Goal: Task Accomplishment & Management: Manage account settings

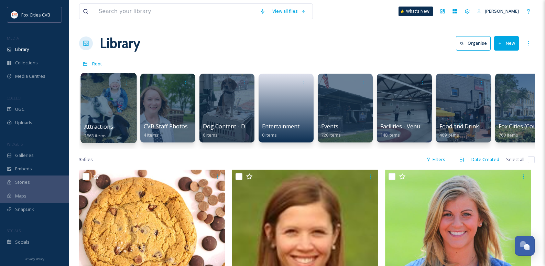
click at [106, 99] on div at bounding box center [108, 108] width 56 height 70
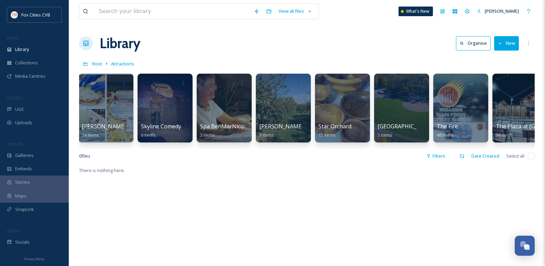
scroll to position [0, 3681]
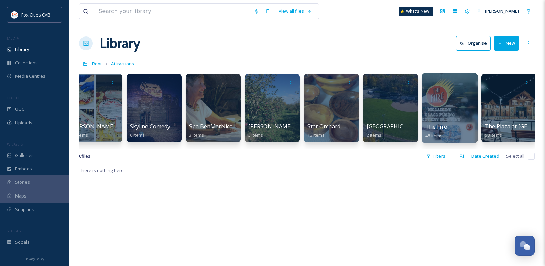
click at [442, 110] on div at bounding box center [450, 108] width 56 height 70
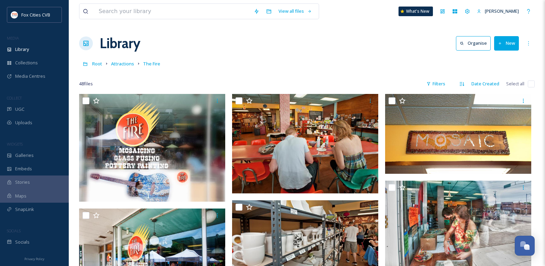
scroll to position [34, 0]
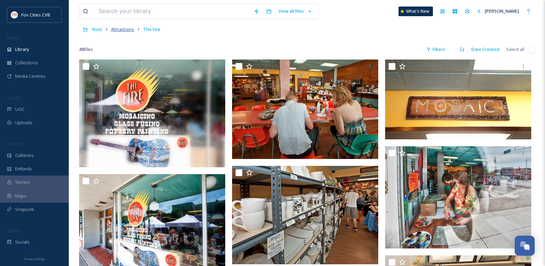
click at [130, 28] on span "Attractions" at bounding box center [122, 29] width 23 height 6
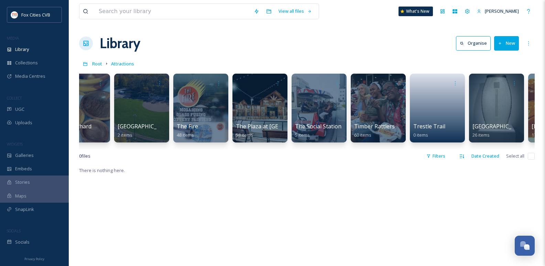
scroll to position [0, 3900]
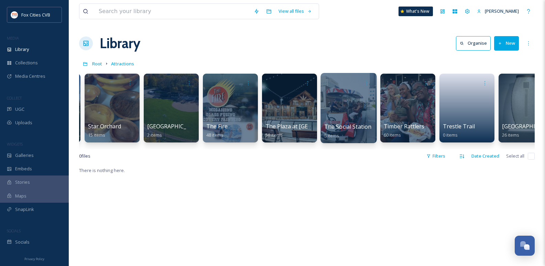
click at [343, 104] on div at bounding box center [348, 108] width 56 height 70
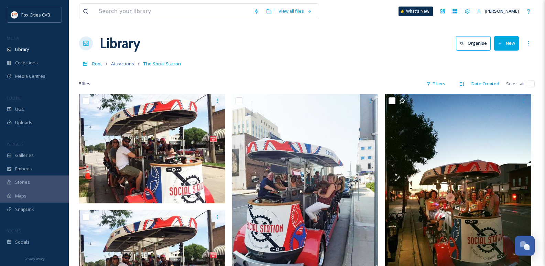
click at [121, 65] on span "Attractions" at bounding box center [122, 64] width 23 height 6
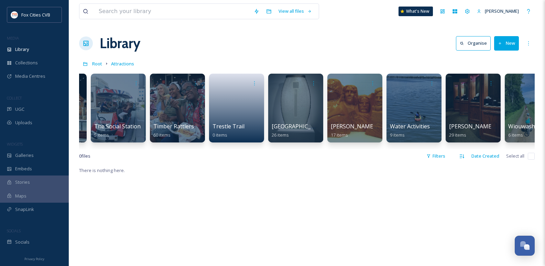
scroll to position [0, 4127]
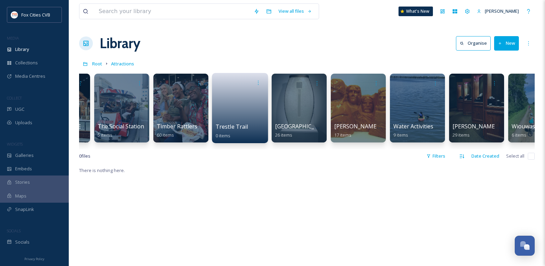
click at [228, 108] on link at bounding box center [240, 105] width 49 height 33
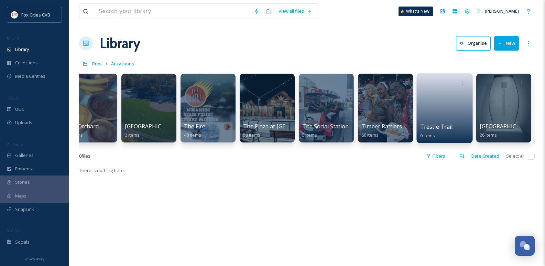
scroll to position [0, 3918]
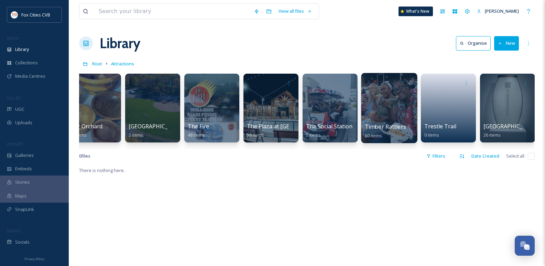
click at [369, 94] on div at bounding box center [389, 108] width 56 height 70
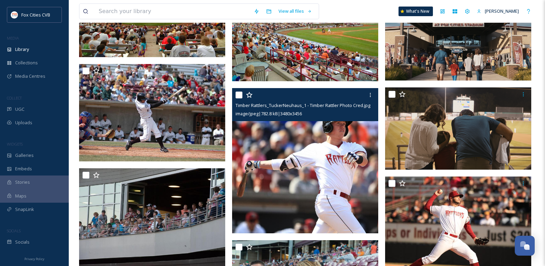
scroll to position [2304, 0]
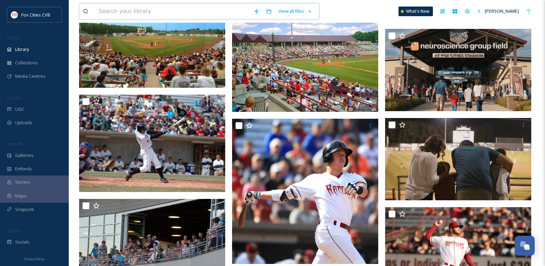
click at [105, 15] on input at bounding box center [172, 11] width 155 height 15
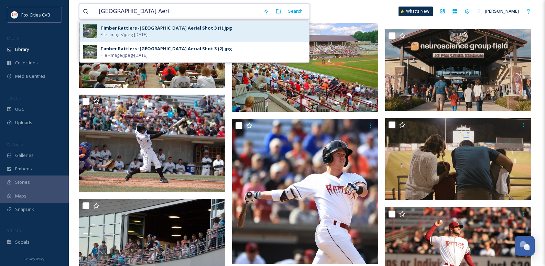
type input "Fox Cities Stadium Aeri"
click at [109, 25] on div "Timber Rattlers -Fox Cities Stadium Aerial Shot 3 (1).jpg" at bounding box center [166, 28] width 132 height 7
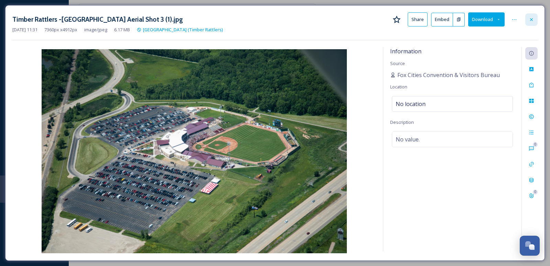
click at [531, 22] on icon at bounding box center [532, 20] width 6 height 6
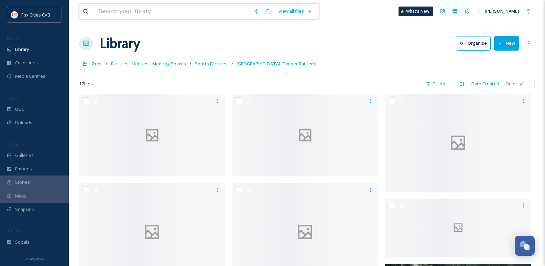
click at [169, 6] on input at bounding box center [172, 11] width 155 height 15
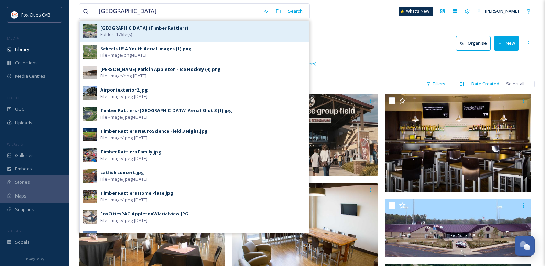
click at [190, 28] on div "[GEOGRAPHIC_DATA] (Timber Rattlers) Folder - 17 file(s)" at bounding box center [202, 31] width 205 height 13
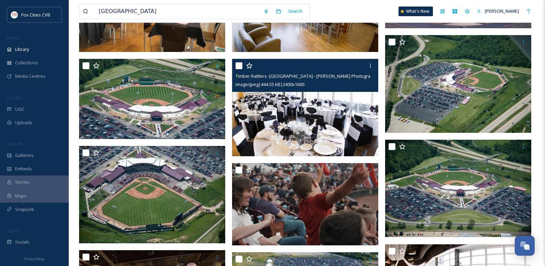
scroll to position [241, 0]
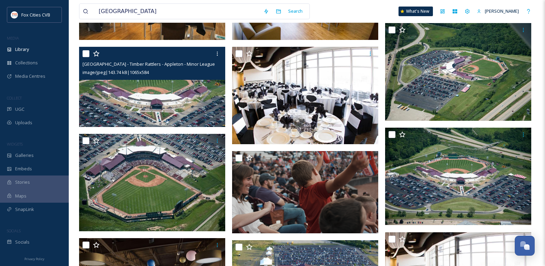
click at [183, 109] on img at bounding box center [152, 87] width 146 height 80
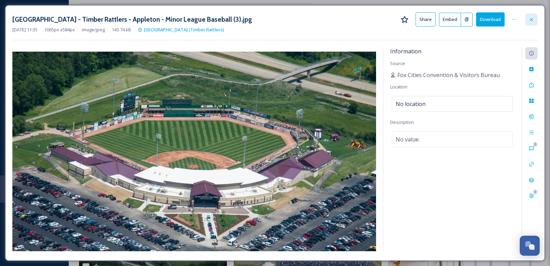
click at [533, 22] on icon at bounding box center [532, 20] width 6 height 6
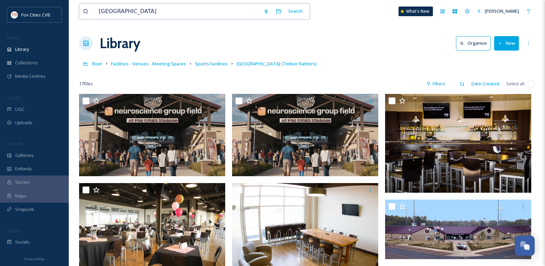
click at [135, 15] on input "Fox Cities Stadium" at bounding box center [177, 11] width 165 height 15
click at [136, 15] on input "Fox Cities Stadium" at bounding box center [177, 11] width 165 height 15
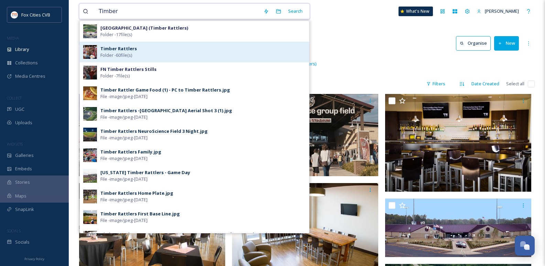
type input "Timber"
click at [144, 43] on div "Timber Rattlers Folder - 60 file(s)" at bounding box center [194, 52] width 229 height 21
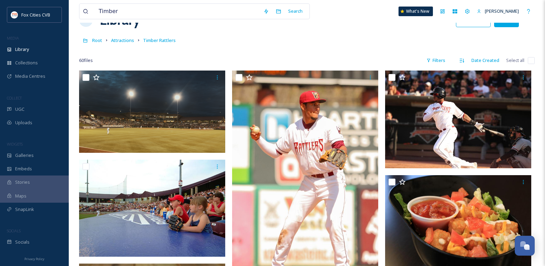
scroll to position [34, 0]
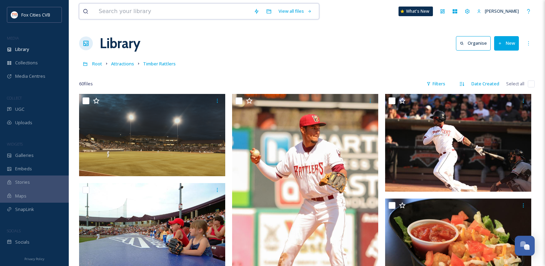
click at [190, 13] on input at bounding box center [172, 11] width 155 height 15
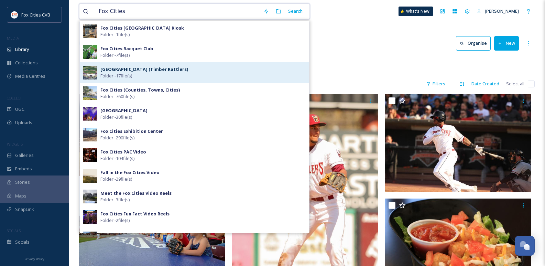
type input "Fox Cities"
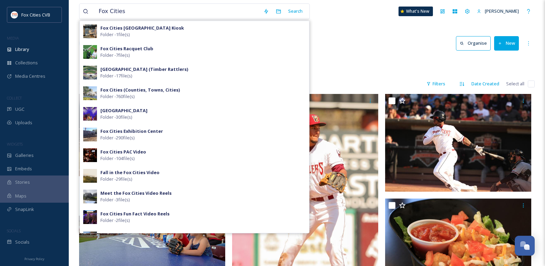
click at [204, 69] on div "Fox Cities Stadium (Timber Rattlers) Folder - 17 file(s)" at bounding box center [202, 72] width 205 height 13
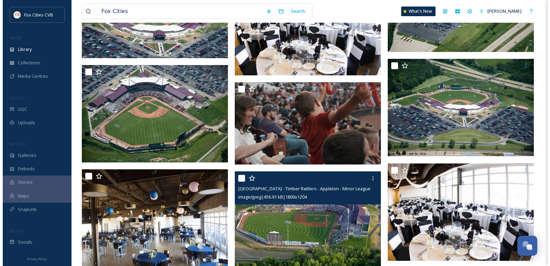
scroll to position [344, 0]
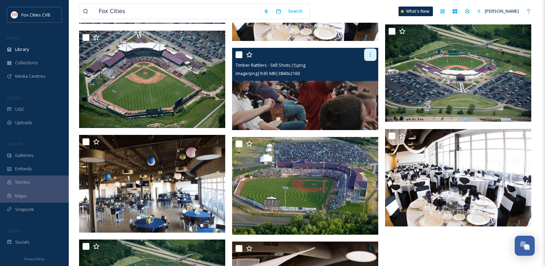
click at [367, 53] on div at bounding box center [370, 54] width 12 height 12
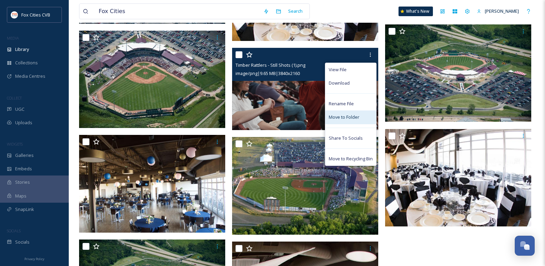
click at [348, 120] on span "Move to Folder" at bounding box center [344, 117] width 31 height 7
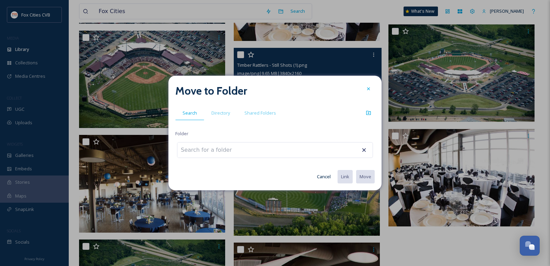
click at [219, 154] on input at bounding box center [215, 149] width 76 height 15
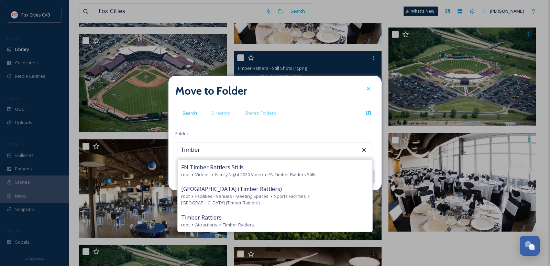
click at [218, 218] on span "Timber Rattlers" at bounding box center [201, 217] width 41 height 8
type input "Timber Rattlers"
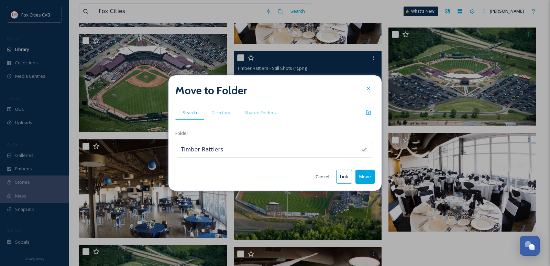
click at [369, 174] on button "Move" at bounding box center [365, 177] width 19 height 14
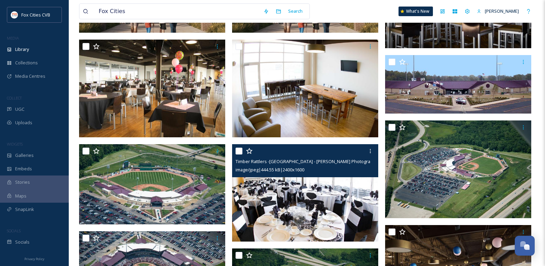
scroll to position [146, 0]
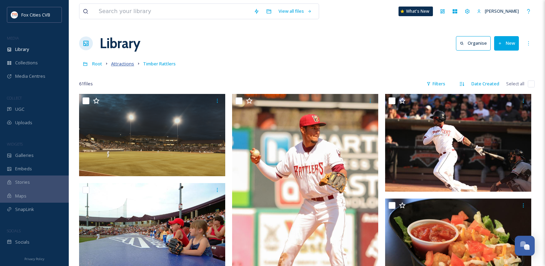
click at [124, 62] on span "Attractions" at bounding box center [122, 64] width 23 height 6
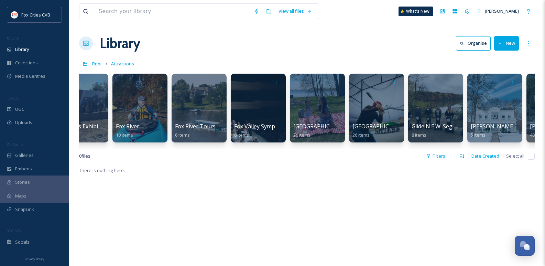
scroll to position [0, 970]
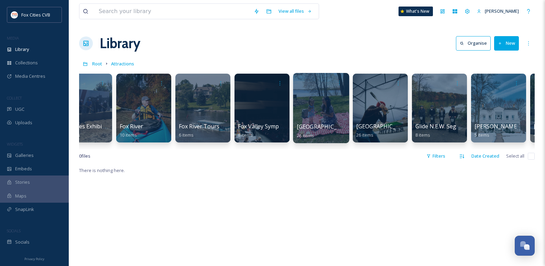
click at [309, 110] on div at bounding box center [321, 108] width 56 height 70
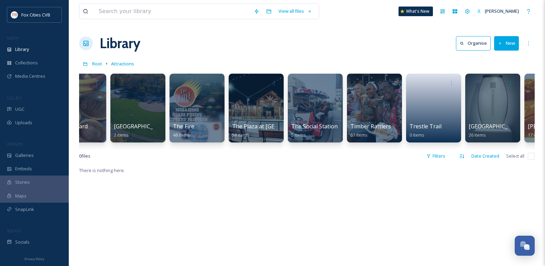
scroll to position [0, 3945]
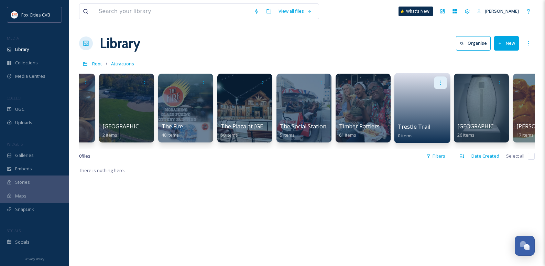
click at [438, 84] on icon at bounding box center [441, 83] width 6 height 6
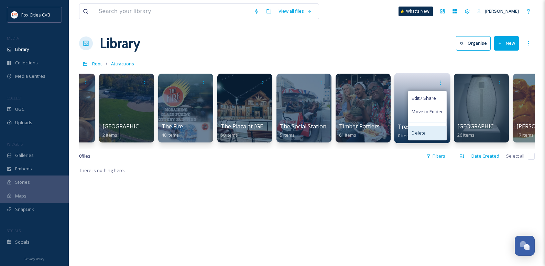
click at [417, 134] on span "Delete" at bounding box center [419, 133] width 14 height 7
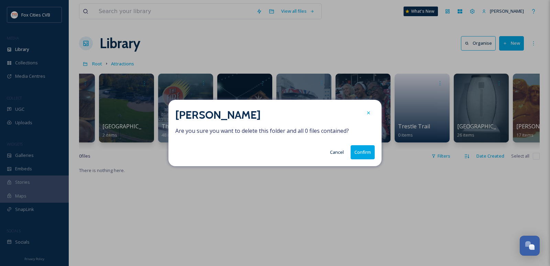
click at [369, 155] on button "Confirm" at bounding box center [363, 152] width 24 height 14
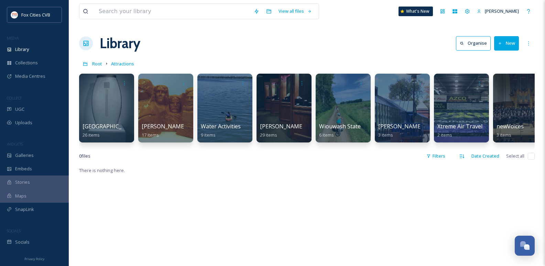
scroll to position [0, 4276]
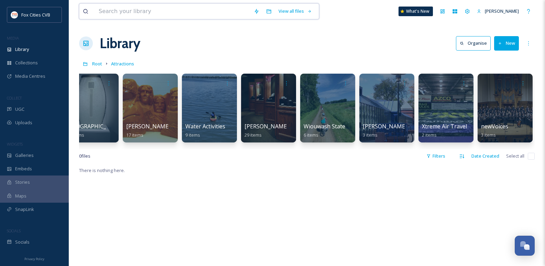
click at [179, 15] on input at bounding box center [172, 11] width 155 height 15
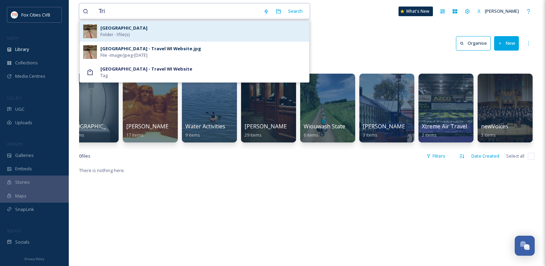
type input "Tri"
click at [175, 35] on div "Tri-County Ice Arena Folder - 1 file(s)" at bounding box center [202, 31] width 205 height 13
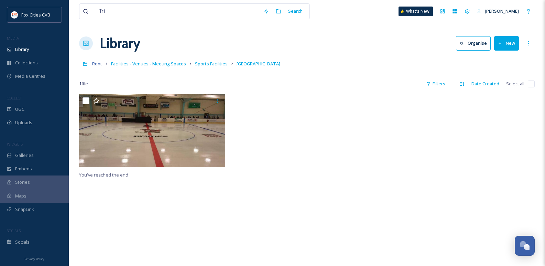
click at [101, 65] on span "Root" at bounding box center [97, 64] width 10 height 6
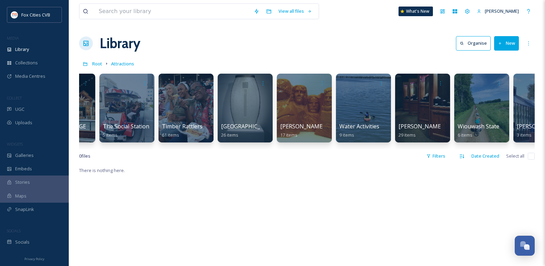
scroll to position [0, 4118]
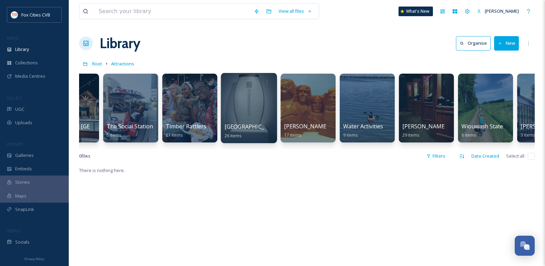
click at [232, 104] on div at bounding box center [249, 108] width 56 height 70
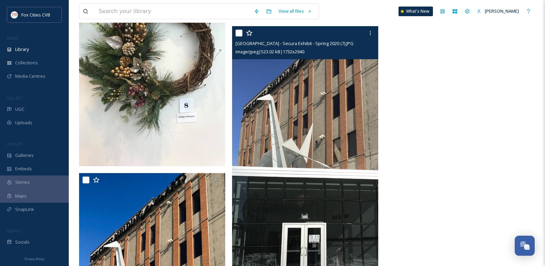
scroll to position [1265, 0]
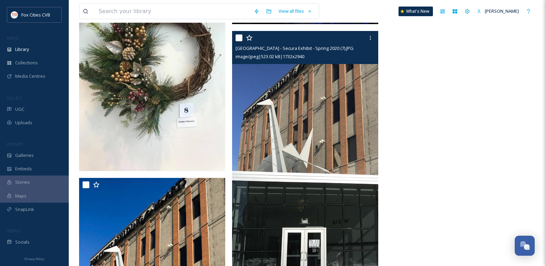
click at [339, 156] on img at bounding box center [305, 155] width 146 height 248
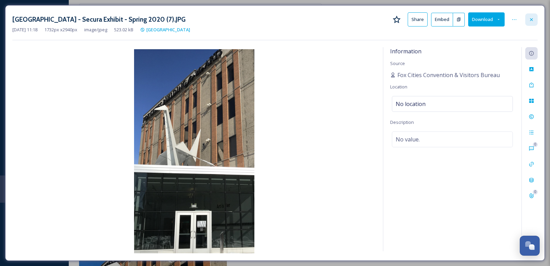
click at [531, 16] on div at bounding box center [531, 19] width 12 height 12
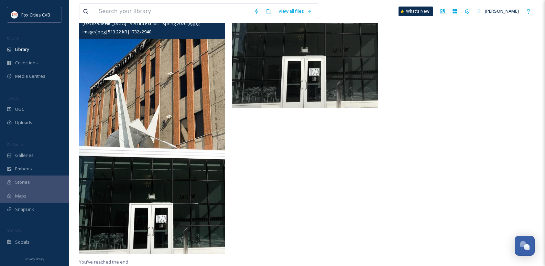
click at [136, 82] on img at bounding box center [152, 130] width 146 height 248
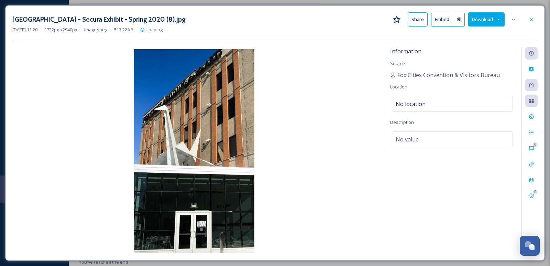
scroll to position [1306, 0]
click at [533, 22] on icon at bounding box center [532, 20] width 6 height 6
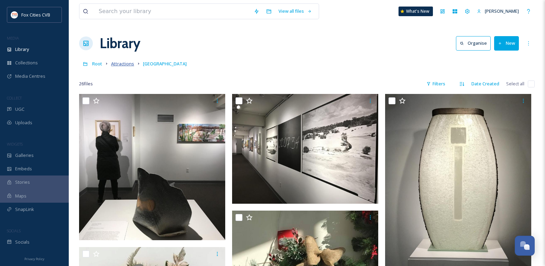
click at [128, 63] on span "Attractions" at bounding box center [122, 64] width 23 height 6
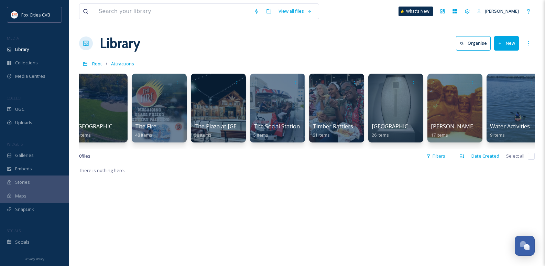
scroll to position [0, 3982]
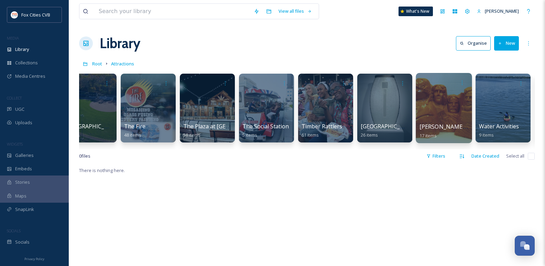
click at [447, 116] on div at bounding box center [444, 108] width 56 height 70
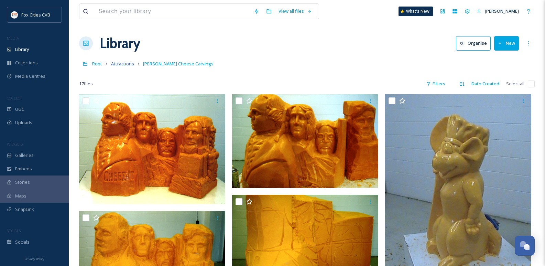
click at [119, 62] on span "Attractions" at bounding box center [122, 64] width 23 height 6
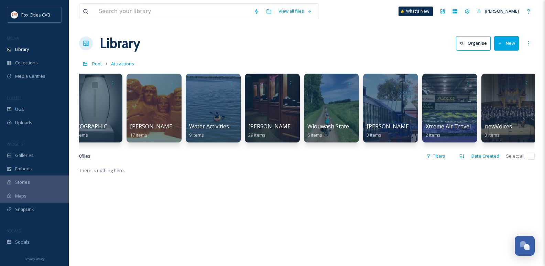
scroll to position [0, 4276]
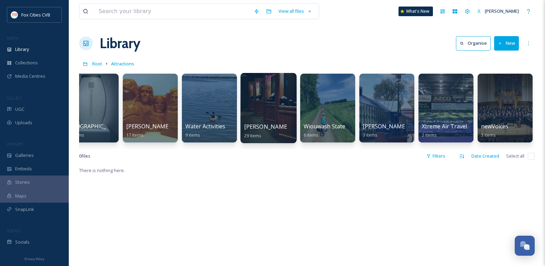
click at [276, 123] on div "Weis Earth Science Museum 29 items" at bounding box center [268, 108] width 56 height 70
click at [273, 115] on div at bounding box center [268, 108] width 56 height 70
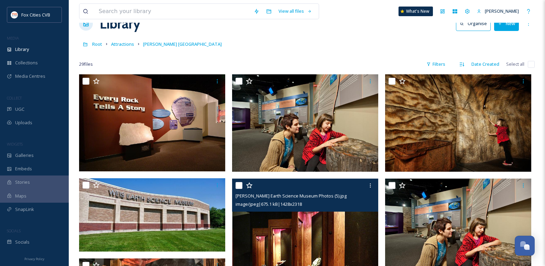
scroll to position [16, 0]
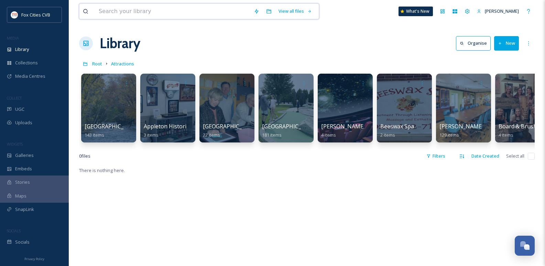
click at [172, 11] on input at bounding box center [172, 11] width 155 height 15
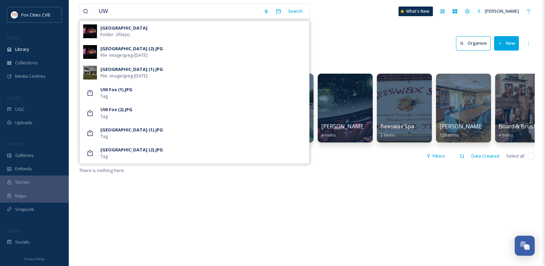
click at [158, 38] on div "[GEOGRAPHIC_DATA] Folder - 2 file(s)" at bounding box center [202, 31] width 205 height 13
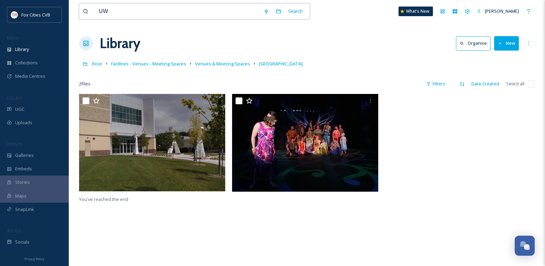
click at [117, 13] on input "UW" at bounding box center [177, 11] width 165 height 15
type input "r"
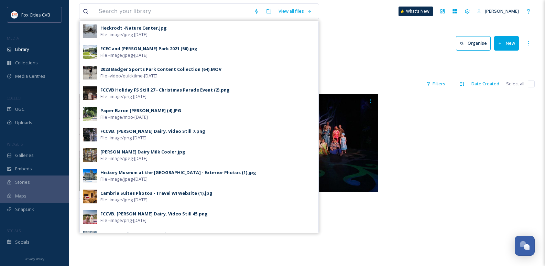
click at [511, 40] on button "New" at bounding box center [506, 43] width 25 height 14
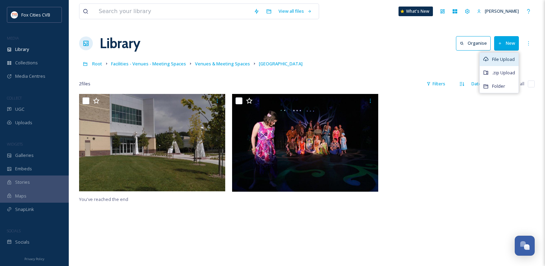
click at [489, 61] on div "File Upload" at bounding box center [499, 59] width 39 height 13
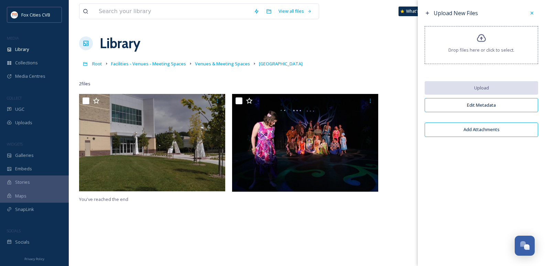
click at [443, 43] on div "Drop files here or click to select." at bounding box center [481, 45] width 113 height 38
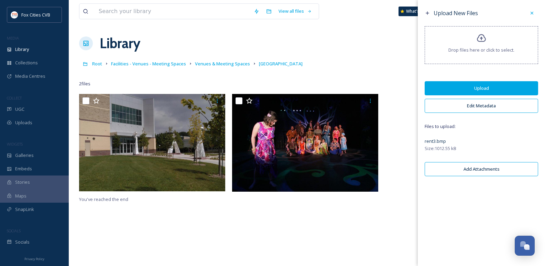
click at [482, 88] on button "Upload" at bounding box center [481, 88] width 113 height 14
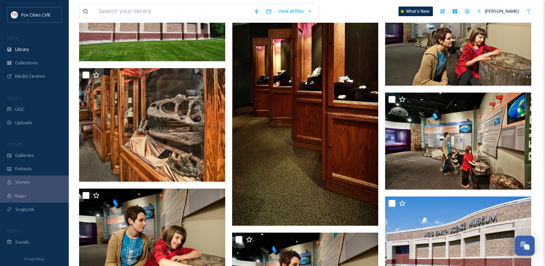
scroll to position [241, 0]
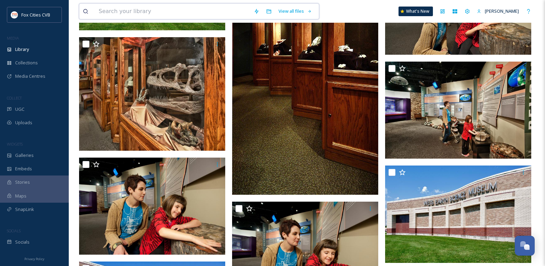
drag, startPoint x: 153, startPoint y: 14, endPoint x: 148, endPoint y: 11, distance: 5.5
click at [149, 11] on input at bounding box center [172, 11] width 155 height 15
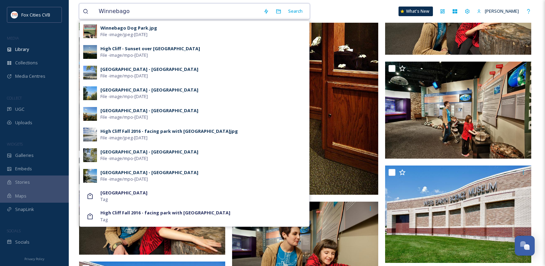
type input "Winnebago"
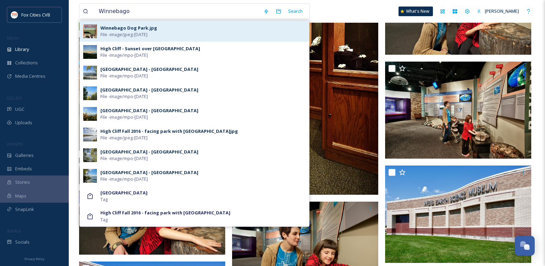
click at [143, 34] on span "File - image/jpeg - [DATE]" at bounding box center [123, 34] width 47 height 7
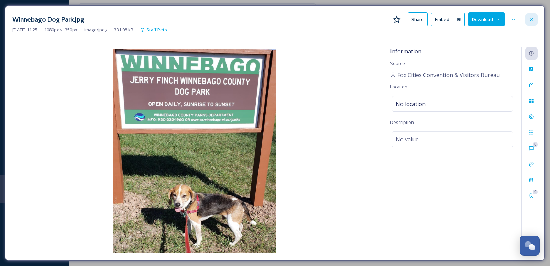
click at [533, 20] on icon at bounding box center [532, 20] width 6 height 6
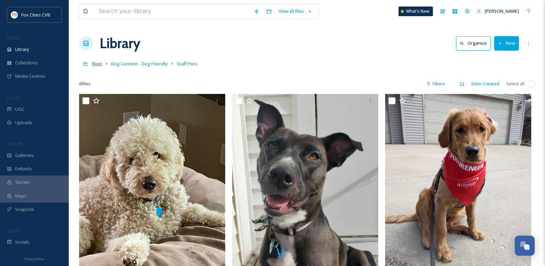
click at [97, 66] on span "Root" at bounding box center [97, 64] width 10 height 6
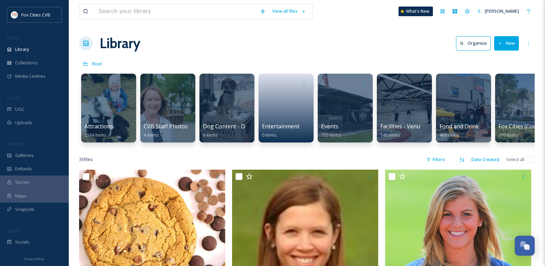
click at [118, 115] on div at bounding box center [108, 108] width 55 height 69
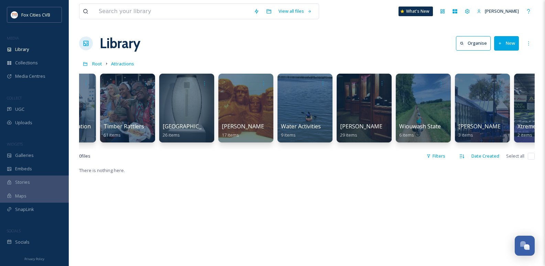
scroll to position [0, 4221]
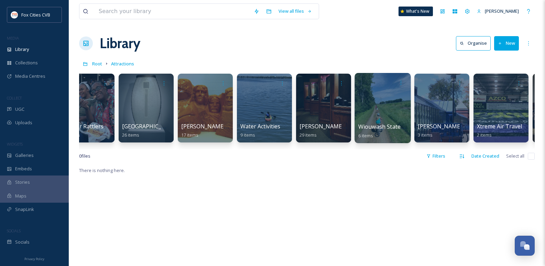
click at [366, 100] on div at bounding box center [383, 108] width 56 height 70
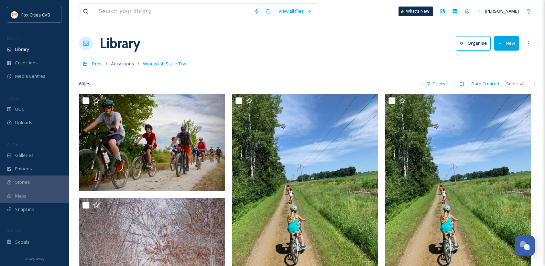
click at [114, 64] on span "Attractions" at bounding box center [122, 64] width 23 height 6
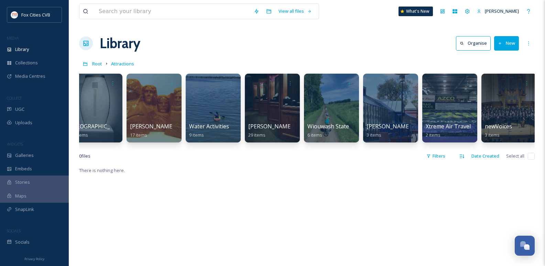
scroll to position [0, 4276]
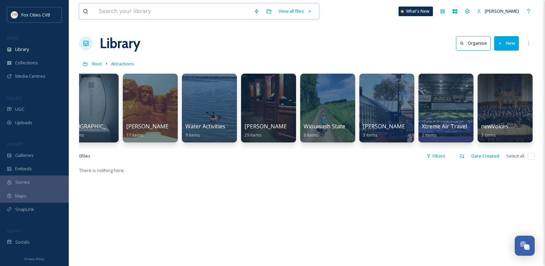
click at [121, 18] on input at bounding box center [172, 11] width 155 height 15
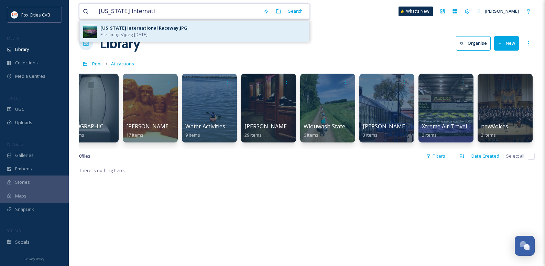
type input "[US_STATE] Internati"
click at [129, 29] on div "[US_STATE] International Raceway.JPG" at bounding box center [143, 28] width 87 height 7
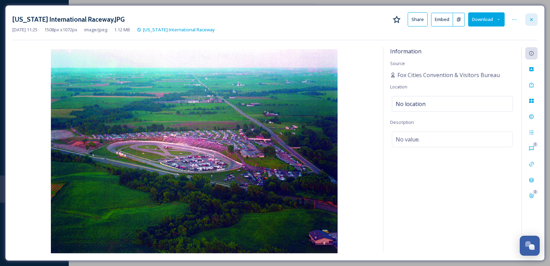
click at [528, 23] on div at bounding box center [531, 19] width 12 height 12
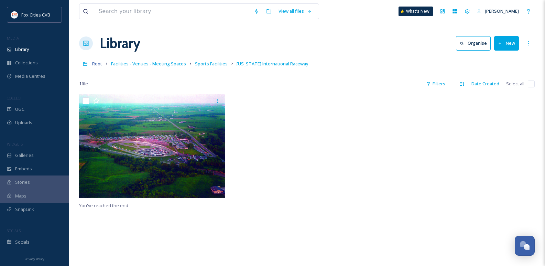
click at [99, 65] on span "Root" at bounding box center [97, 64] width 10 height 6
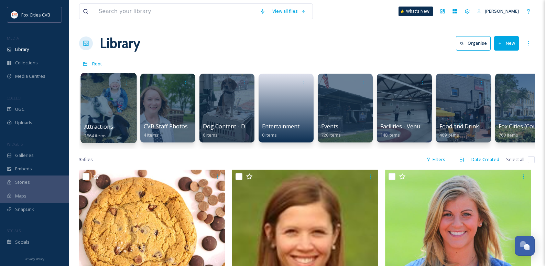
click at [110, 97] on div at bounding box center [108, 108] width 56 height 70
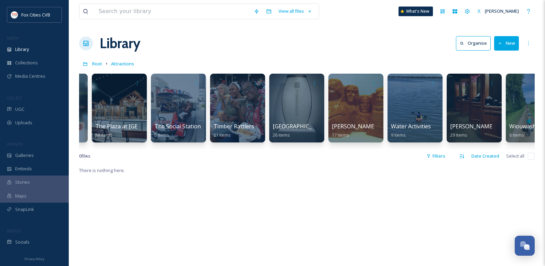
scroll to position [0, 4276]
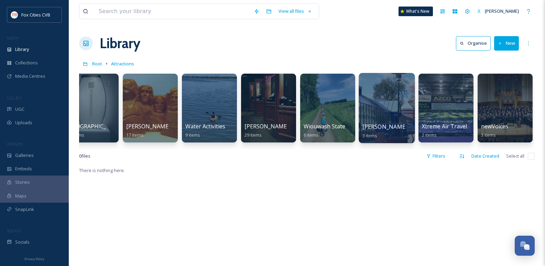
click at [363, 105] on div at bounding box center [387, 108] width 56 height 70
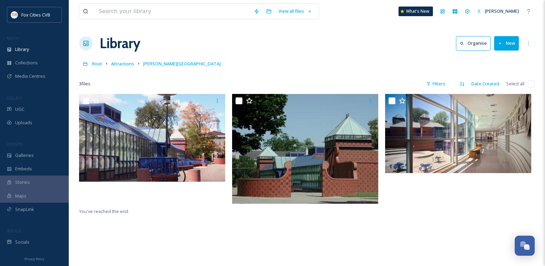
click at [123, 60] on link "Attractions" at bounding box center [122, 63] width 23 height 8
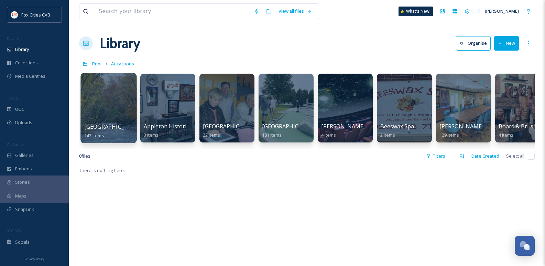
click at [96, 118] on div at bounding box center [108, 108] width 56 height 70
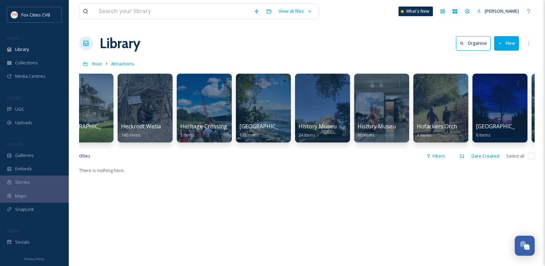
scroll to position [0, 4276]
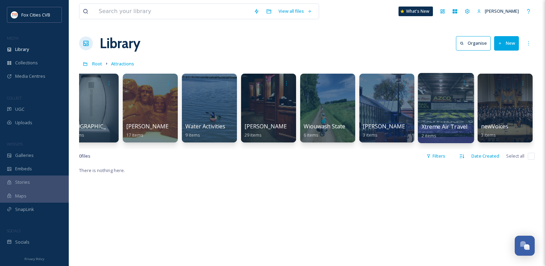
click at [452, 115] on div at bounding box center [446, 108] width 56 height 70
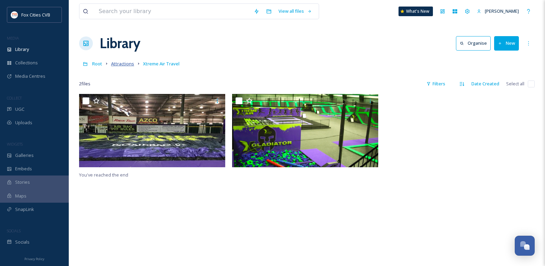
click at [115, 65] on span "Attractions" at bounding box center [122, 64] width 23 height 6
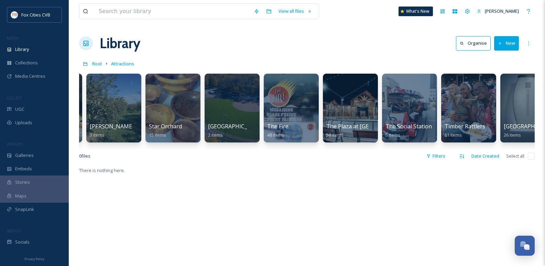
scroll to position [0, 4276]
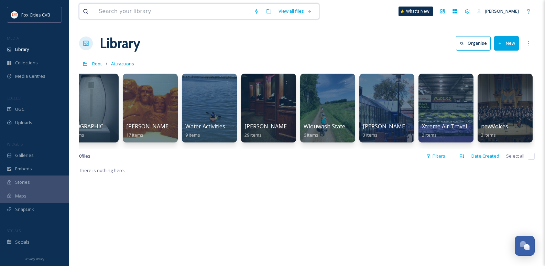
click at [117, 12] on input at bounding box center [172, 11] width 155 height 15
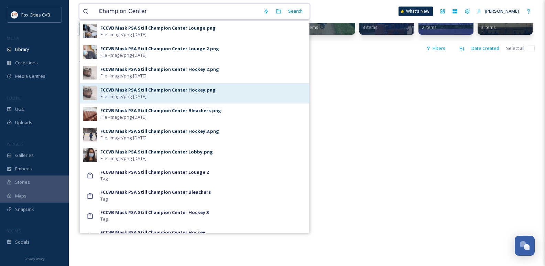
scroll to position [0, 0]
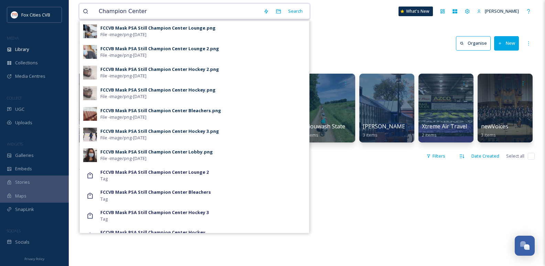
click at [156, 12] on input "Champion Center" at bounding box center [177, 11] width 165 height 15
click at [99, 11] on input "Champion Center" at bounding box center [177, 11] width 165 height 15
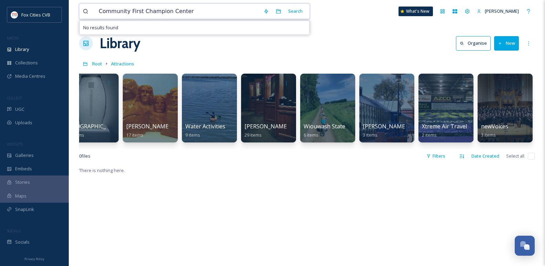
drag, startPoint x: 139, startPoint y: 13, endPoint x: 92, endPoint y: 7, distance: 47.4
click at [92, 7] on div "Community First Champion Center" at bounding box center [171, 11] width 177 height 15
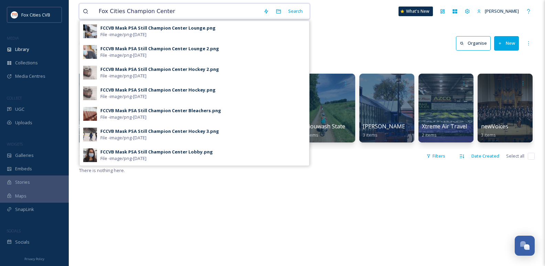
type input "Fox Cities Champion Center"
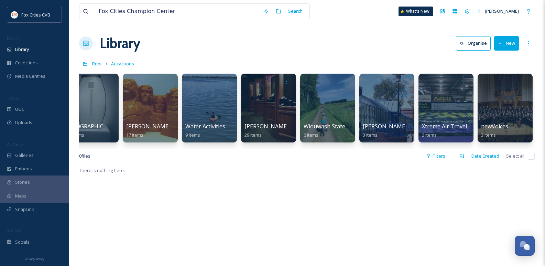
click at [345, 168] on div "Fox Cities Champion Center Search What's New [PERSON_NAME] Library Organise New…" at bounding box center [307, 216] width 476 height 432
click at [95, 65] on span "Root" at bounding box center [97, 64] width 10 height 6
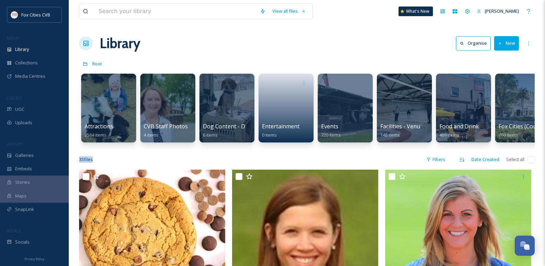
drag, startPoint x: 123, startPoint y: 156, endPoint x: 144, endPoint y: 157, distance: 21.3
click at [400, 105] on div at bounding box center [404, 108] width 56 height 70
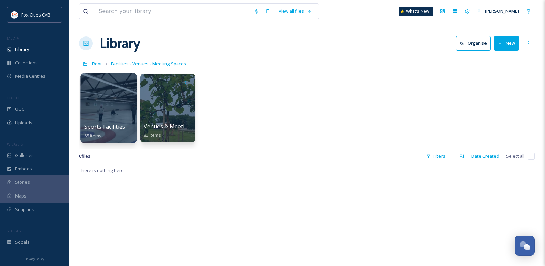
click at [111, 110] on div at bounding box center [108, 108] width 56 height 70
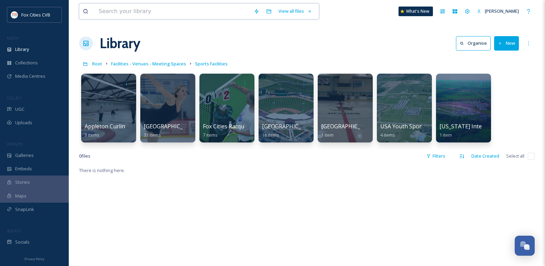
click at [117, 9] on input at bounding box center [172, 11] width 155 height 15
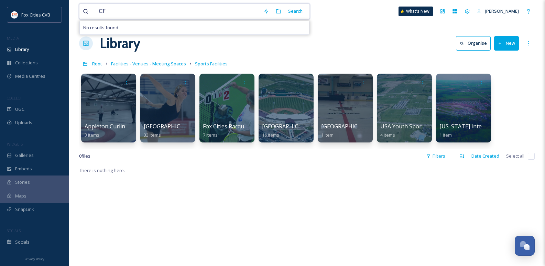
type input "C"
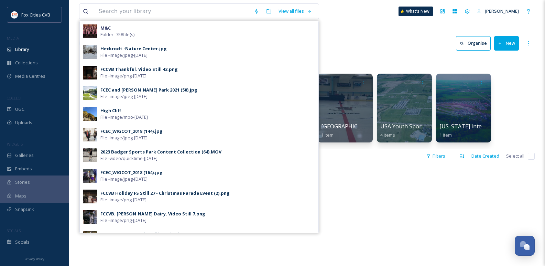
click at [390, 21] on div "View all files M&C Folder - 758 file(s) Heckrodt -Nature Center.jpg File - imag…" at bounding box center [307, 11] width 456 height 23
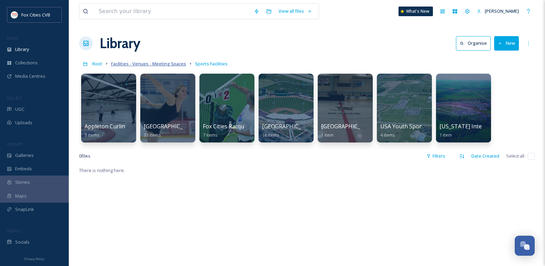
click at [121, 64] on span "Facilities - Venues - Meeting Spaces" at bounding box center [148, 64] width 75 height 6
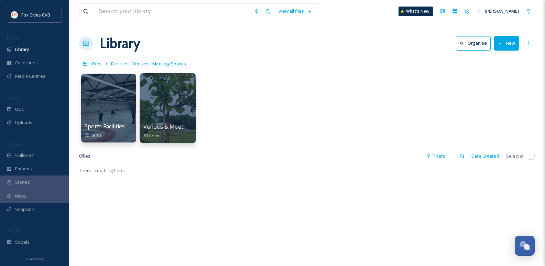
click at [171, 98] on div at bounding box center [168, 108] width 56 height 70
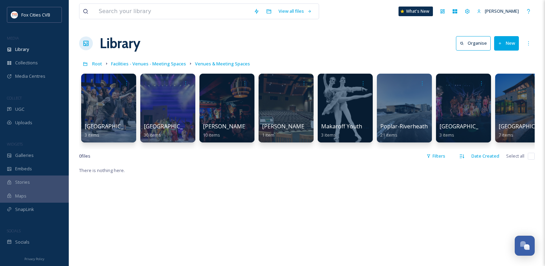
drag, startPoint x: 144, startPoint y: 149, endPoint x: 155, endPoint y: 144, distance: 12.3
click at [152, 146] on div "[GEOGRAPHIC_DATA] 3 items [GEOGRAPHIC_DATA] 30 items [PERSON_NAME][GEOGRAPHIC_D…" at bounding box center [307, 109] width 456 height 79
drag, startPoint x: 160, startPoint y: 143, endPoint x: 210, endPoint y: 143, distance: 50.2
click at [210, 143] on div "[GEOGRAPHIC_DATA] 3 items [GEOGRAPHIC_DATA] 30 items [PERSON_NAME][GEOGRAPHIC_D…" at bounding box center [307, 109] width 456 height 79
drag, startPoint x: 236, startPoint y: 148, endPoint x: 296, endPoint y: 145, distance: 60.3
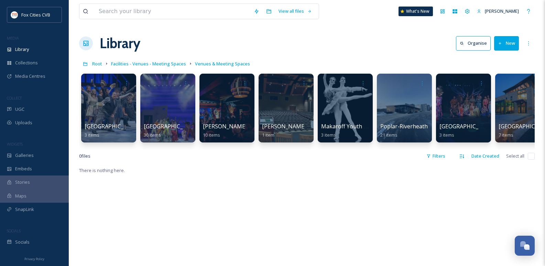
click at [296, 145] on div "[GEOGRAPHIC_DATA] 3 items [GEOGRAPHIC_DATA] 30 items [PERSON_NAME][GEOGRAPHIC_D…" at bounding box center [307, 109] width 456 height 79
click at [141, 61] on span "Facilities - Venues - Meeting Spaces" at bounding box center [148, 64] width 75 height 6
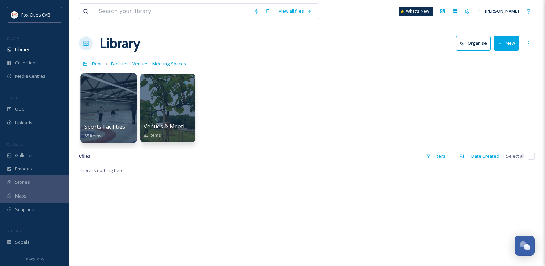
click at [127, 96] on div at bounding box center [108, 108] width 56 height 70
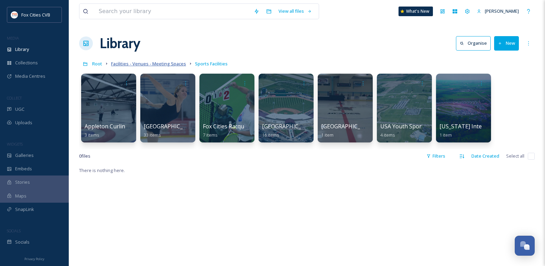
click at [118, 64] on span "Facilities - Venues - Meeting Spaces" at bounding box center [148, 64] width 75 height 6
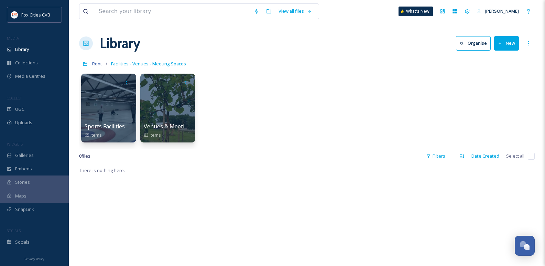
click at [101, 63] on span "Root" at bounding box center [97, 64] width 10 height 6
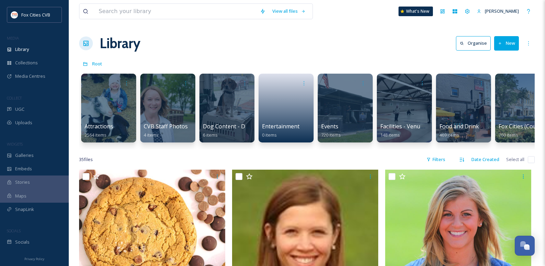
drag, startPoint x: 138, startPoint y: 154, endPoint x: 151, endPoint y: 153, distance: 13.1
click at [283, 101] on link at bounding box center [286, 105] width 49 height 33
click at [98, 109] on div at bounding box center [108, 108] width 56 height 70
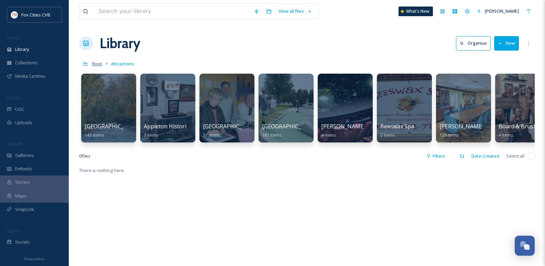
click at [100, 63] on span "Root" at bounding box center [97, 64] width 10 height 6
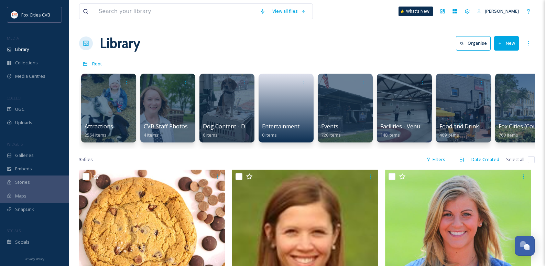
drag, startPoint x: 194, startPoint y: 2, endPoint x: 195, endPoint y: 14, distance: 11.4
click at [195, 2] on div "View all files What's New [PERSON_NAME]" at bounding box center [307, 11] width 456 height 23
click at [193, 18] on input at bounding box center [175, 11] width 161 height 15
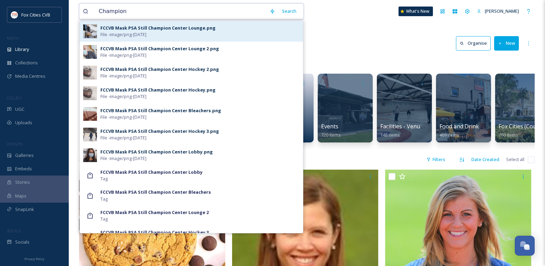
type input "Champion"
click at [192, 31] on div "FCCVB Mask PSA Still Champion Center Lounge.png" at bounding box center [157, 28] width 115 height 7
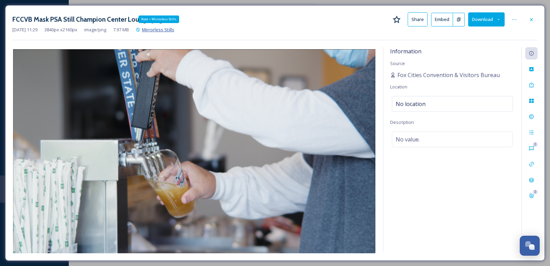
click at [160, 30] on span "Mirrorless Stills" at bounding box center [158, 29] width 32 height 6
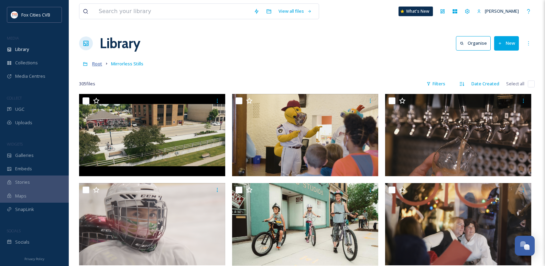
click at [99, 66] on span "Root" at bounding box center [97, 64] width 10 height 6
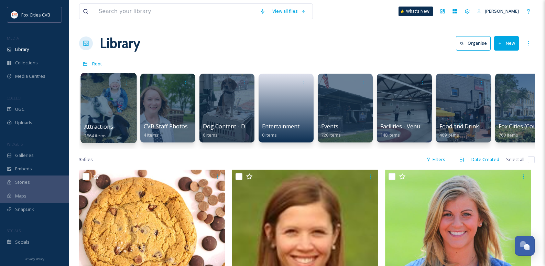
click at [111, 115] on div at bounding box center [108, 108] width 56 height 70
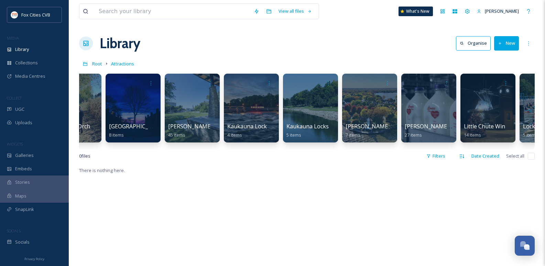
scroll to position [0, 1919]
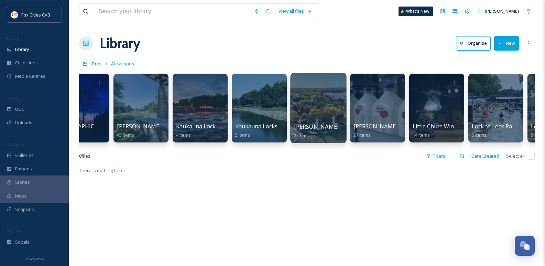
click at [318, 115] on div at bounding box center [318, 108] width 56 height 70
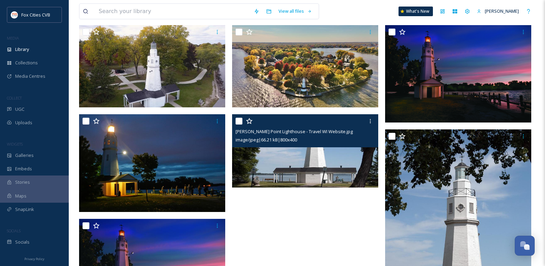
scroll to position [103, 0]
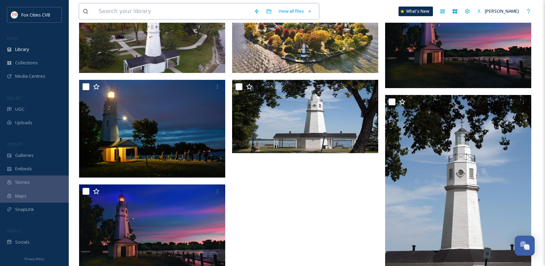
click at [125, 13] on input at bounding box center [172, 11] width 155 height 15
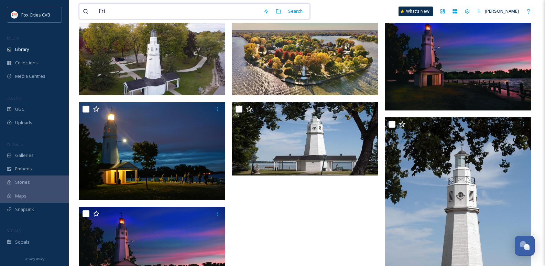
scroll to position [69, 0]
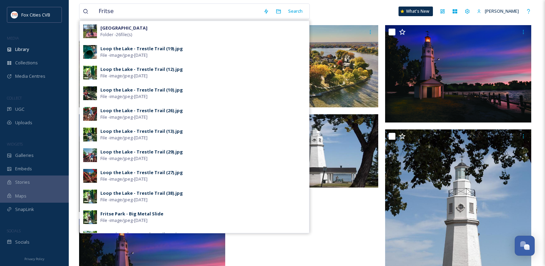
click at [127, 30] on div "Fritse Park Folder - 26 file(s)" at bounding box center [202, 31] width 205 height 13
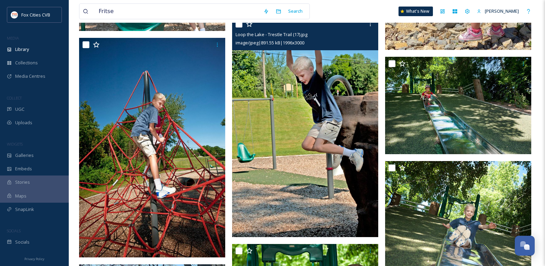
scroll to position [790, 0]
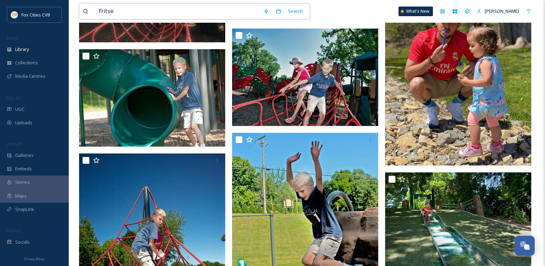
click at [191, 12] on input "Fritse" at bounding box center [177, 11] width 165 height 15
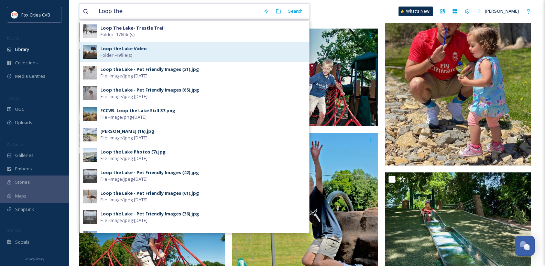
type input "Loop the"
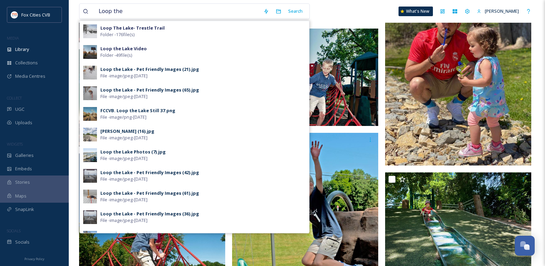
click at [162, 48] on div "Loop the Lake Video Folder - 49 file(s)" at bounding box center [202, 51] width 205 height 13
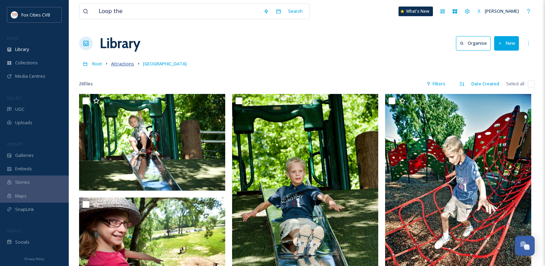
click at [123, 63] on span "Attractions" at bounding box center [122, 64] width 23 height 6
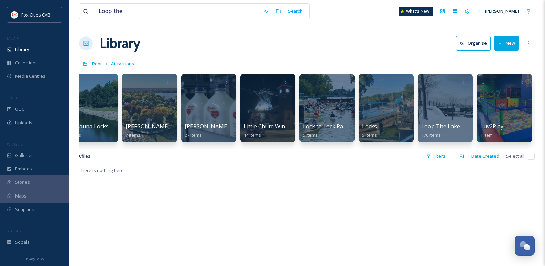
scroll to position [0, 2132]
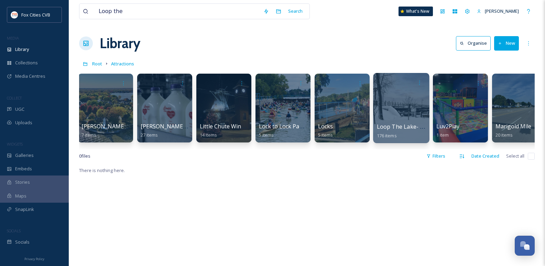
click at [389, 94] on div at bounding box center [401, 108] width 56 height 70
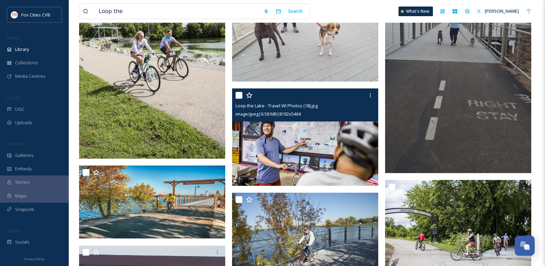
scroll to position [4711, 0]
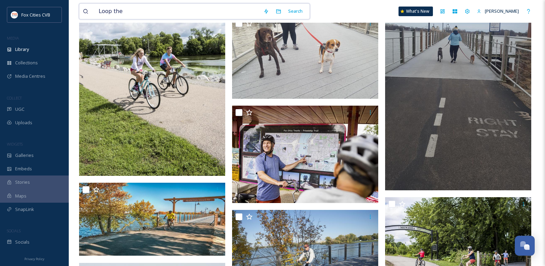
click at [140, 14] on input "Loop the" at bounding box center [177, 11] width 165 height 15
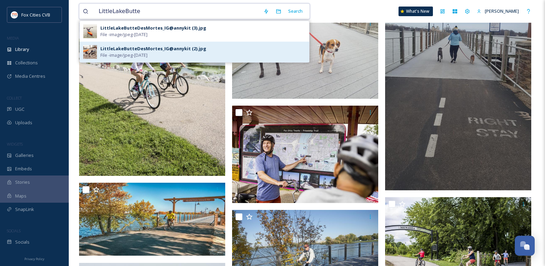
type input "LittleLakeButte"
click at [184, 46] on div "LittleLakeButteDesMortes_IG@annykit (2).jpg" at bounding box center [153, 48] width 106 height 7
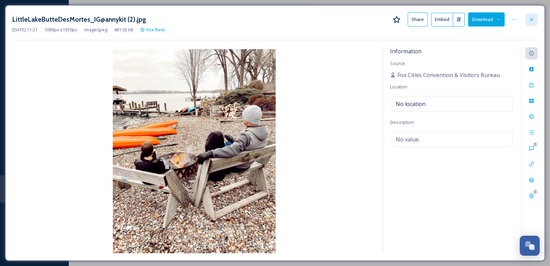
click at [528, 19] on div at bounding box center [531, 19] width 12 height 12
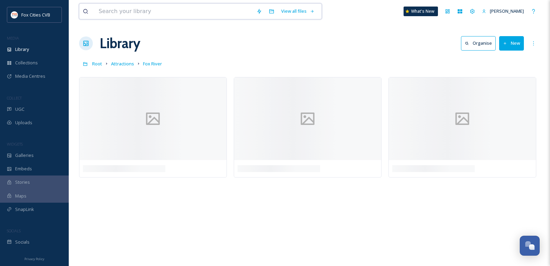
click at [124, 9] on input at bounding box center [174, 11] width 158 height 15
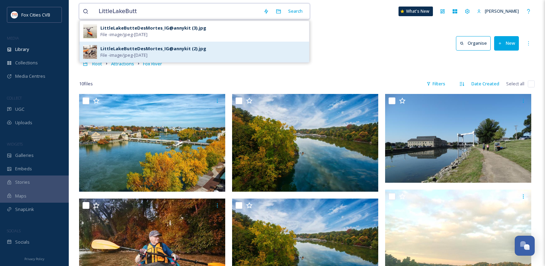
type input "LittleLakeButt"
click at [132, 50] on div "LittleLakeButteDesMortes_IG@annykit (2).jpg" at bounding box center [153, 48] width 106 height 7
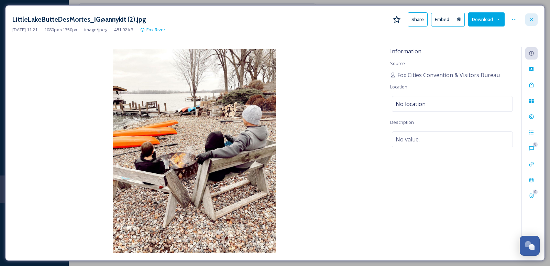
click at [532, 21] on icon at bounding box center [532, 20] width 6 height 6
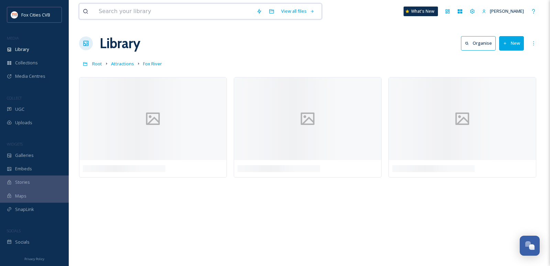
click at [157, 11] on input at bounding box center [174, 11] width 158 height 15
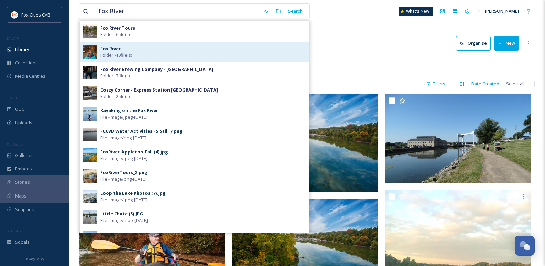
click at [157, 54] on div "Fox River Folder - 10 file(s)" at bounding box center [202, 51] width 205 height 13
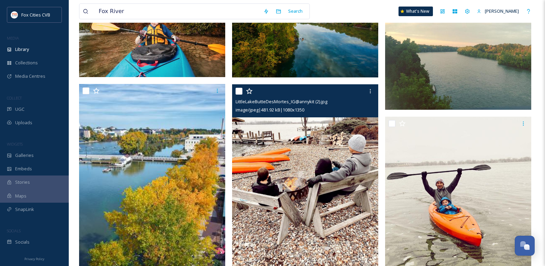
scroll to position [202, 0]
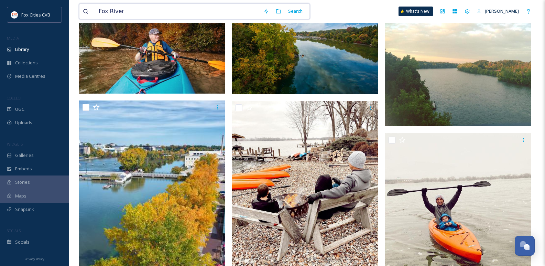
click at [121, 12] on input "Fox River" at bounding box center [177, 11] width 165 height 15
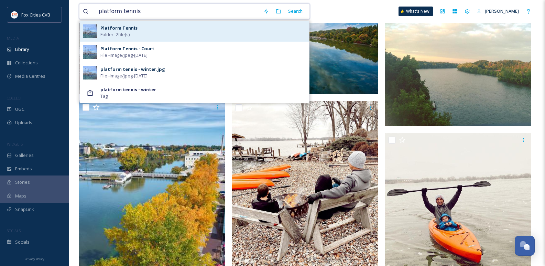
type input "platform tennis"
click at [157, 36] on div "Platform Tennis Folder - 2 file(s)" at bounding box center [202, 31] width 205 height 13
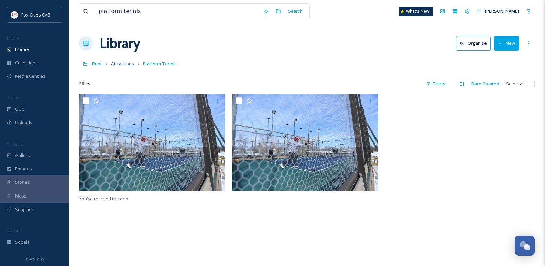
click at [115, 64] on span "Attractions" at bounding box center [122, 64] width 23 height 6
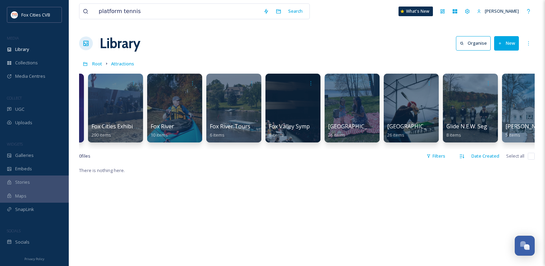
scroll to position [0, 928]
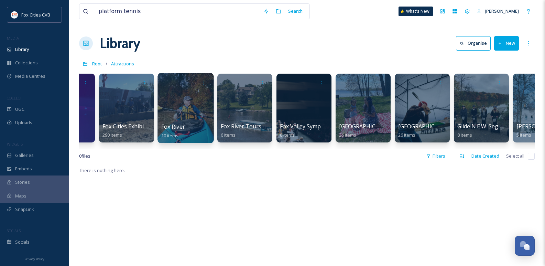
click at [183, 107] on div at bounding box center [185, 108] width 56 height 70
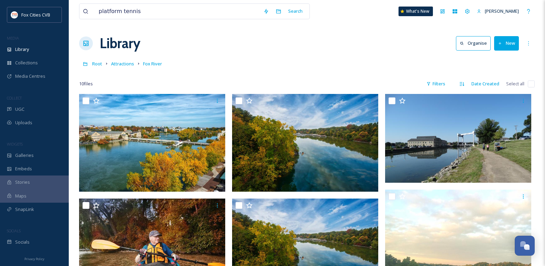
click at [503, 46] on button "New" at bounding box center [506, 43] width 25 height 14
click at [496, 56] on span "File Upload" at bounding box center [503, 59] width 23 height 7
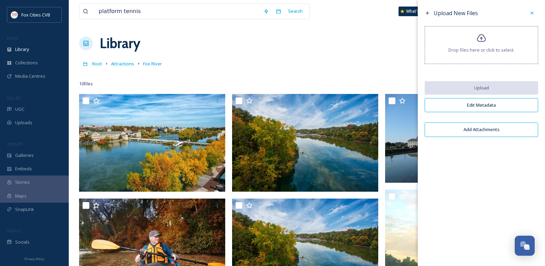
click at [479, 55] on div "Drop files here or click to select." at bounding box center [481, 45] width 113 height 38
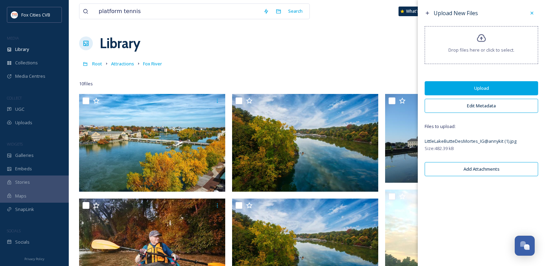
click at [480, 90] on button "Upload" at bounding box center [481, 88] width 113 height 14
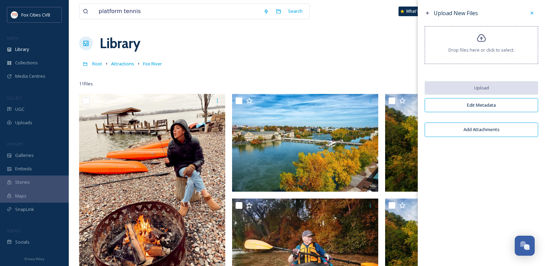
click at [345, 67] on div "Root Attractions Fox River" at bounding box center [307, 63] width 456 height 13
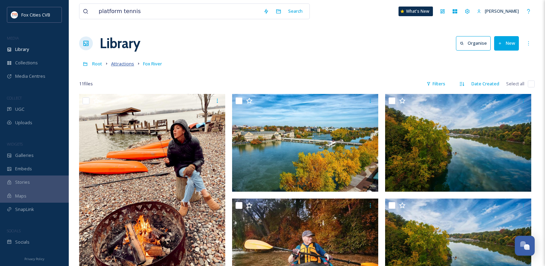
click at [127, 63] on span "Attractions" at bounding box center [122, 64] width 23 height 6
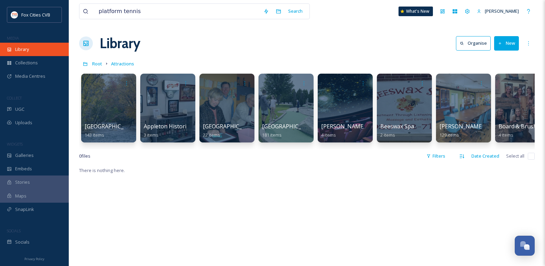
click at [32, 50] on div "Library" at bounding box center [34, 49] width 69 height 13
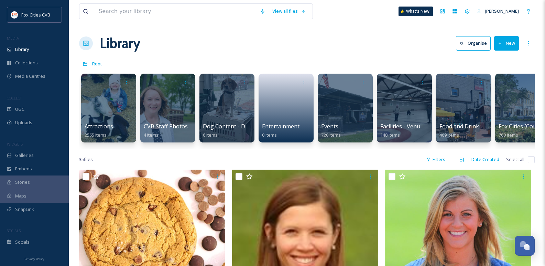
click at [511, 37] on button "New" at bounding box center [506, 43] width 25 height 14
click at [402, 41] on div "Library Organise New" at bounding box center [307, 43] width 456 height 21
click at [404, 95] on div at bounding box center [404, 108] width 56 height 70
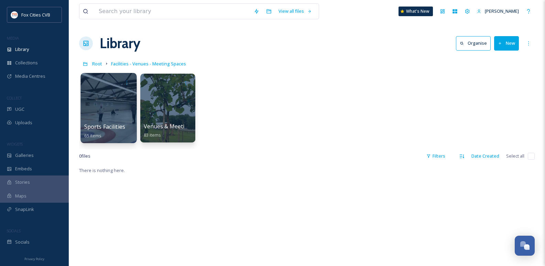
click at [120, 103] on div at bounding box center [108, 108] width 56 height 70
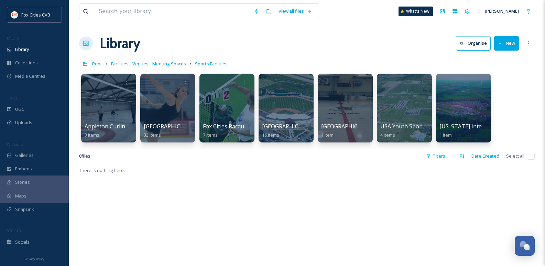
click at [512, 45] on button "New" at bounding box center [506, 43] width 25 height 14
click at [500, 85] on span "Folder" at bounding box center [498, 86] width 13 height 7
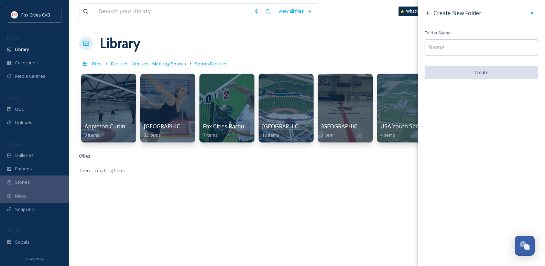
click at [488, 46] on input at bounding box center [481, 48] width 113 height 16
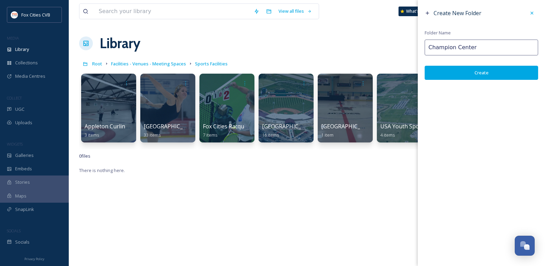
type input "Champion Center"
click at [489, 74] on button "Create" at bounding box center [481, 73] width 113 height 14
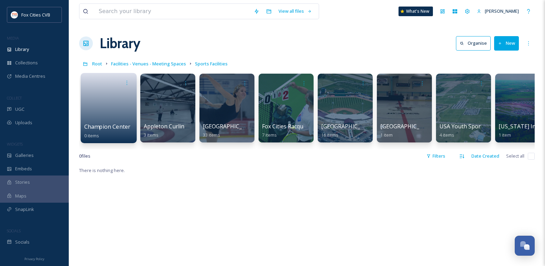
click at [110, 97] on link at bounding box center [108, 105] width 49 height 33
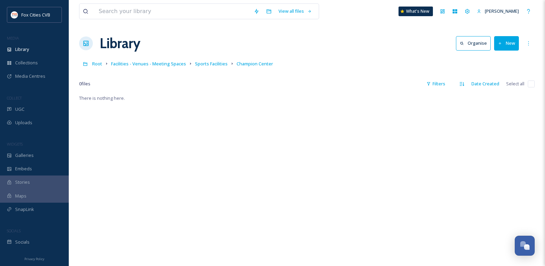
click at [510, 41] on button "New" at bounding box center [506, 43] width 25 height 14
click at [504, 56] on span "File Upload" at bounding box center [503, 59] width 23 height 7
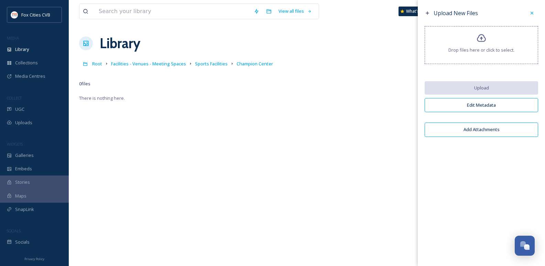
click at [495, 51] on span "Drop files here or click to select." at bounding box center [481, 50] width 66 height 7
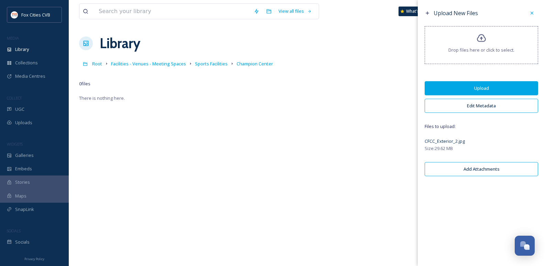
click at [473, 94] on button "Upload" at bounding box center [481, 88] width 113 height 14
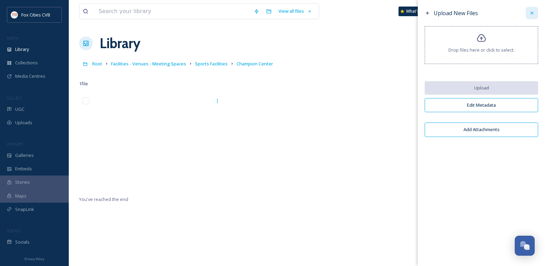
click at [527, 14] on div at bounding box center [532, 13] width 12 height 12
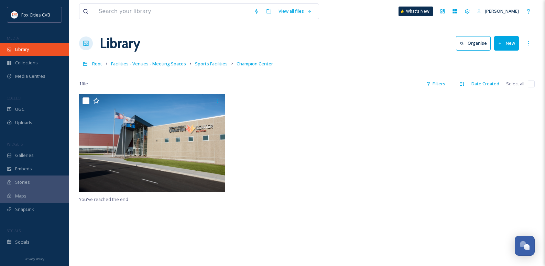
click at [47, 54] on div "Library" at bounding box center [34, 49] width 69 height 13
